Goal: Find specific fact: Find specific fact

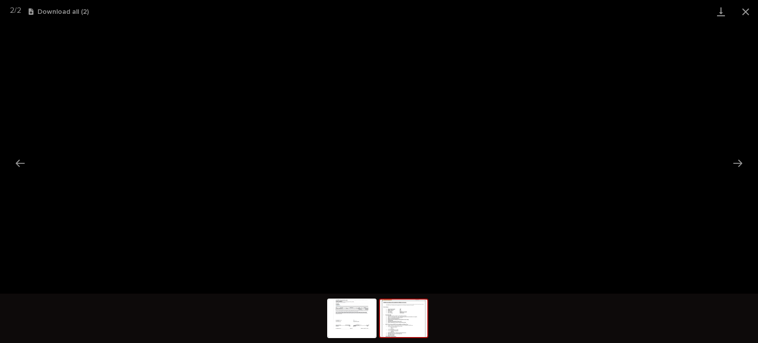
scroll to position [25, 0]
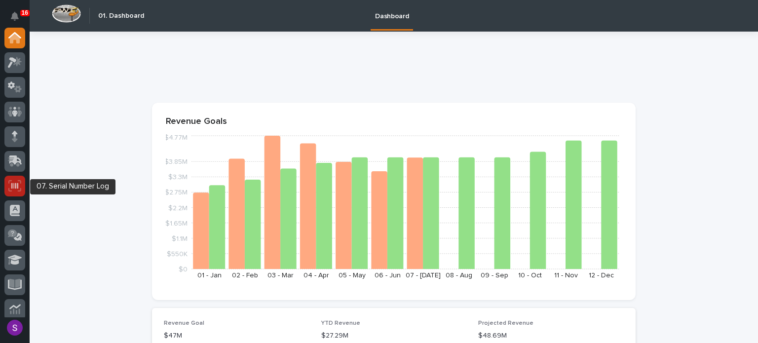
click at [14, 186] on icon at bounding box center [14, 185] width 13 height 11
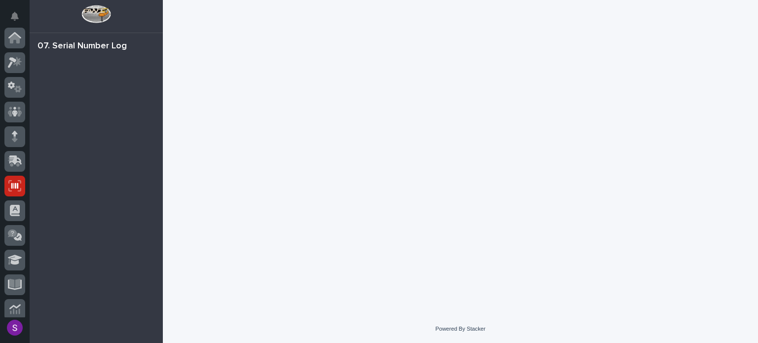
scroll to position [148, 0]
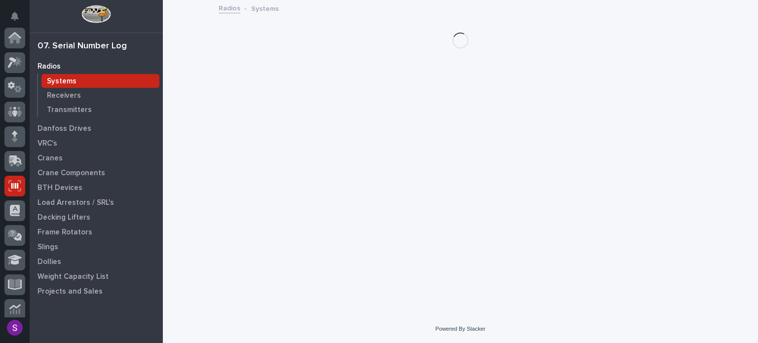
scroll to position [148, 0]
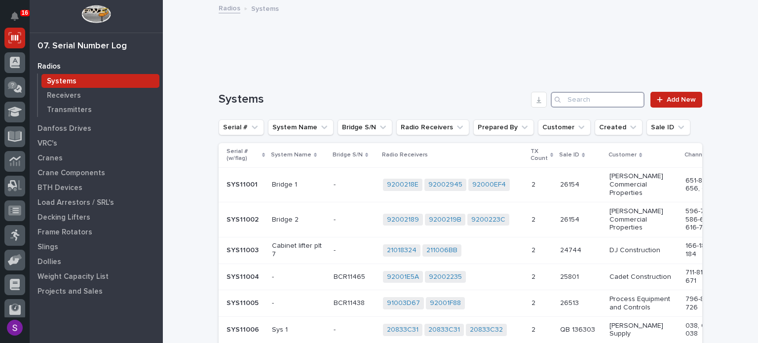
click at [596, 101] on input "Search" at bounding box center [598, 100] width 94 height 16
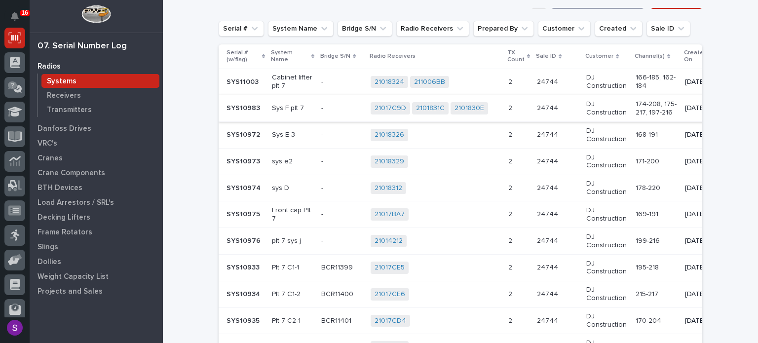
scroll to position [0, 0]
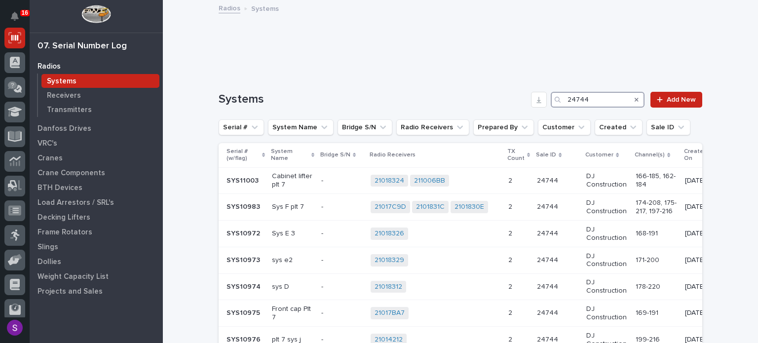
type input "24744"
click at [635, 97] on icon "Search" at bounding box center [637, 100] width 4 height 6
click at [614, 99] on input "Search" at bounding box center [598, 100] width 94 height 16
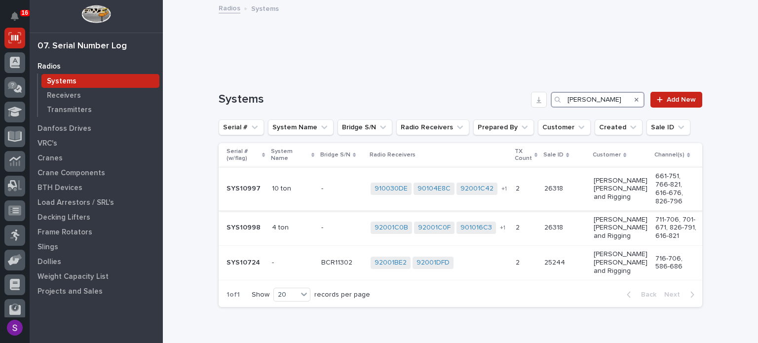
type input "[PERSON_NAME]"
click at [559, 185] on p at bounding box center [565, 189] width 41 height 8
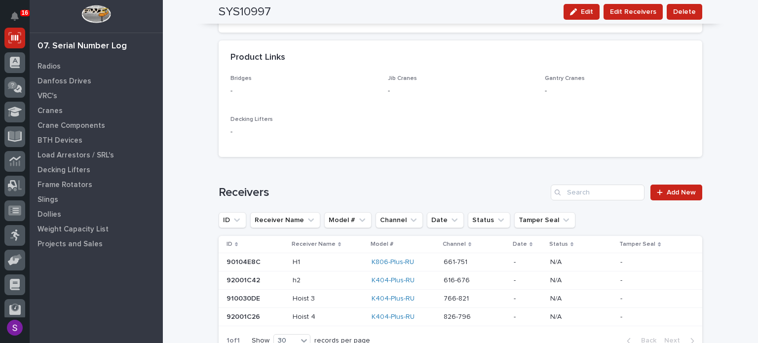
scroll to position [592, 0]
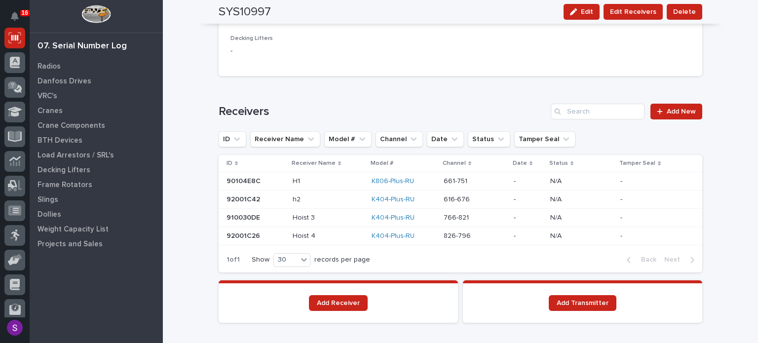
click at [242, 179] on p "90104E8C" at bounding box center [245, 180] width 36 height 10
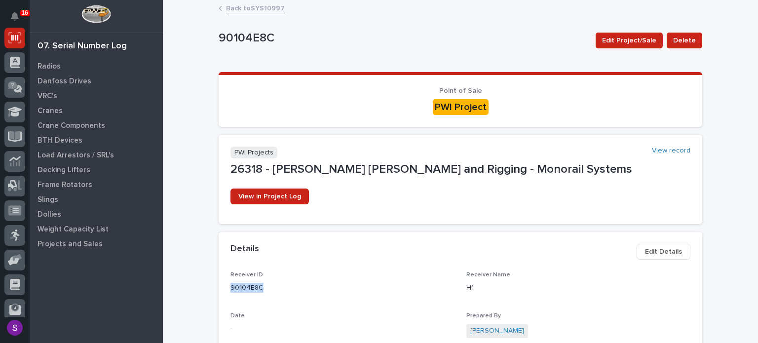
drag, startPoint x: 223, startPoint y: 290, endPoint x: 212, endPoint y: 290, distance: 10.4
copy p "90104E8C"
click at [247, 11] on link "Back to SYS10997" at bounding box center [255, 7] width 59 height 11
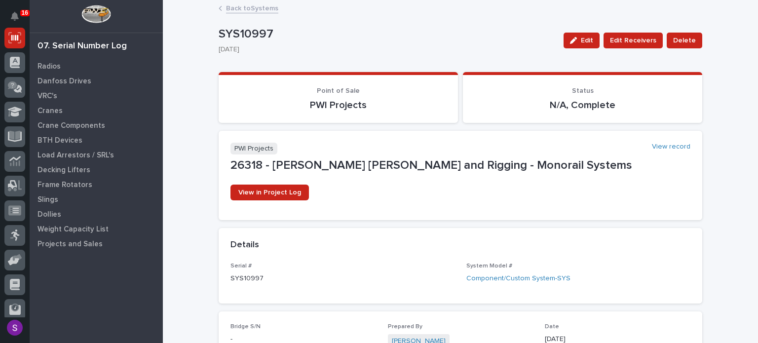
click at [266, 4] on link "Back to Systems" at bounding box center [252, 7] width 52 height 11
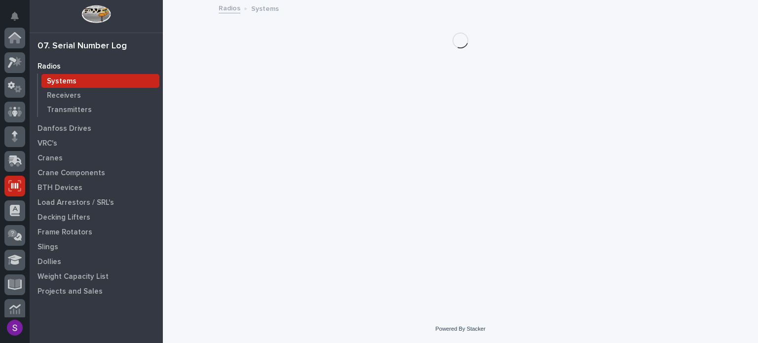
scroll to position [148, 0]
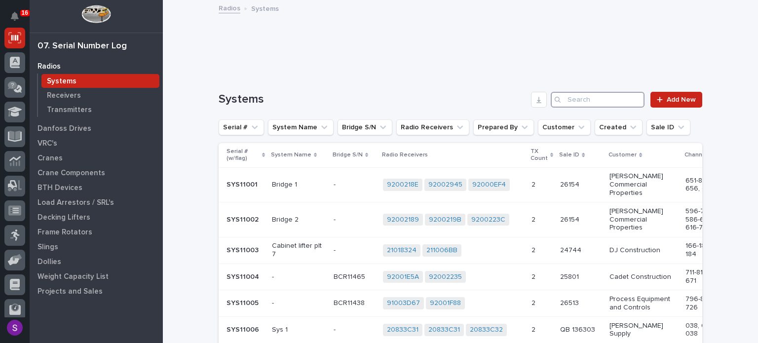
click at [589, 97] on input "Search" at bounding box center [598, 100] width 94 height 16
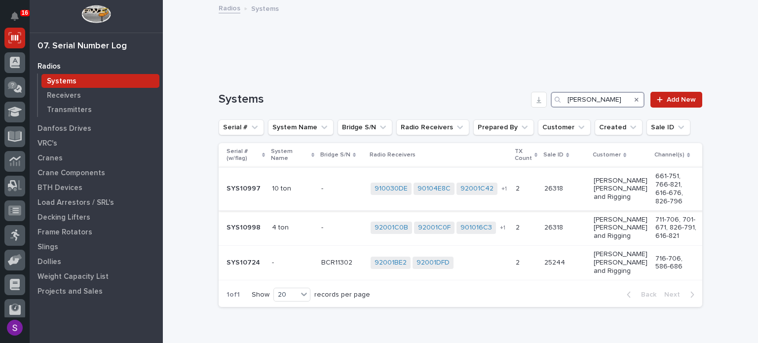
type input "[PERSON_NAME]"
click at [325, 187] on p at bounding box center [341, 189] width 41 height 8
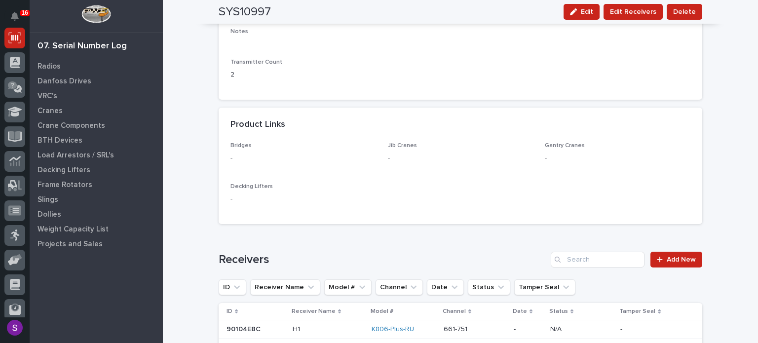
scroll to position [642, 0]
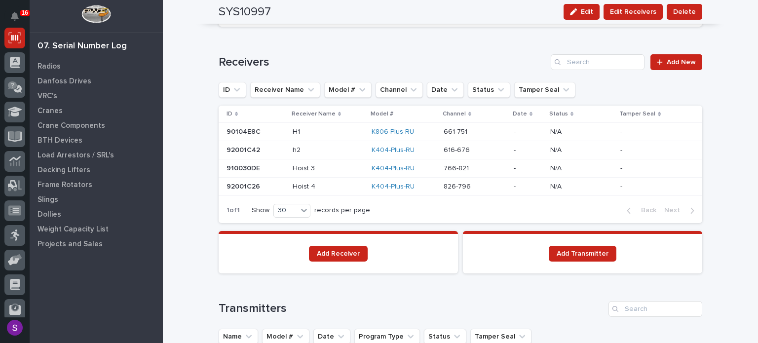
click at [306, 150] on p at bounding box center [328, 150] width 71 height 8
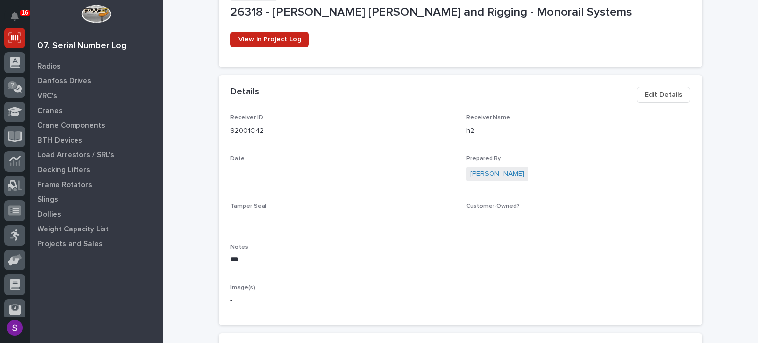
scroll to position [197, 0]
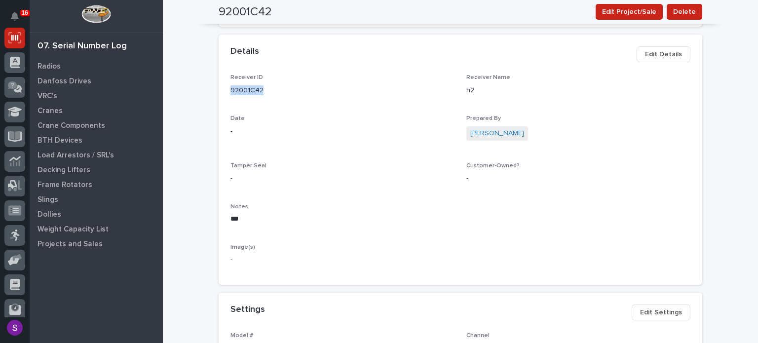
drag, startPoint x: 269, startPoint y: 87, endPoint x: 212, endPoint y: 94, distance: 57.1
click at [214, 94] on div "**********" at bounding box center [461, 264] width 494 height 920
copy p "92001C42"
